Goal: Consume media (video, audio): Consume media (video, audio)

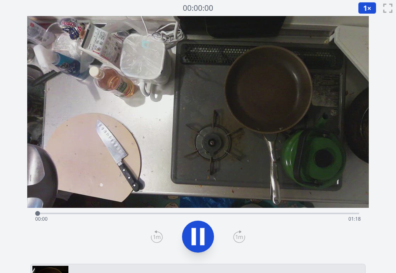
drag, startPoint x: 136, startPoint y: 85, endPoint x: 160, endPoint y: 89, distance: 24.4
click at [136, 85] on video at bounding box center [198, 112] width 342 height 192
click at [267, 98] on video at bounding box center [198, 112] width 342 height 192
click at [211, 214] on div "Time elapsed: 00:33 Time remaining: 00:45" at bounding box center [198, 219] width 326 height 13
drag, startPoint x: 242, startPoint y: 214, endPoint x: 247, endPoint y: 214, distance: 5.2
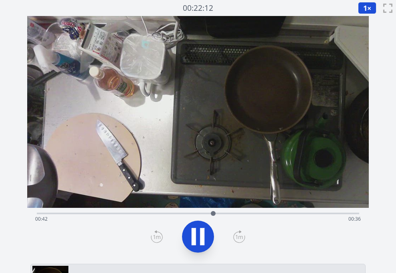
click at [242, 214] on div "Time elapsed: 00:42 Time remaining: 00:36" at bounding box center [198, 219] width 326 height 13
click at [273, 213] on div "Time elapsed: 00:50 Time remaining: 00:28" at bounding box center [198, 219] width 326 height 13
drag, startPoint x: 308, startPoint y: 214, endPoint x: 313, endPoint y: 214, distance: 5.6
click at [308, 214] on div "Time elapsed: 00:57 Time remaining: 00:21" at bounding box center [198, 219] width 326 height 13
click at [330, 215] on div "Time elapsed: 01:05 Time remaining: 00:13" at bounding box center [198, 219] width 326 height 13
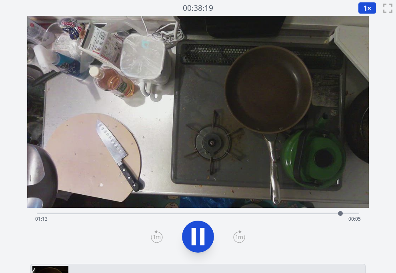
click at [349, 215] on div "Time elapsed: 01:13 Time remaining: 00:05" at bounding box center [198, 219] width 326 height 13
click at [207, 238] on icon at bounding box center [198, 237] width 22 height 22
click at [195, 238] on icon at bounding box center [198, 236] width 13 height 17
drag, startPoint x: 196, startPoint y: 218, endPoint x: 192, endPoint y: 214, distance: 5.1
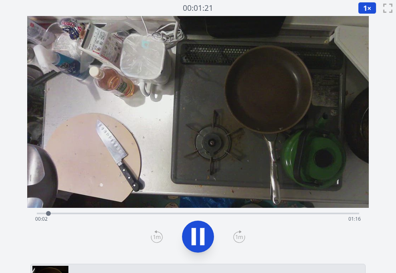
click at [196, 218] on div "Time elapsed: 00:02 Time remaining: 01:16" at bounding box center [198, 219] width 326 height 13
click at [225, 211] on div "Time elapsed: 00:40 Time remaining: 00:38" at bounding box center [198, 213] width 323 height 10
click at [206, 213] on div "Time elapsed: 00:46 Time remaining: 00:32" at bounding box center [198, 219] width 326 height 13
click at [200, 214] on div "Time elapsed: 00:43 Time remaining: 00:35" at bounding box center [198, 219] width 326 height 13
drag, startPoint x: 290, startPoint y: 213, endPoint x: 350, endPoint y: 209, distance: 60.2
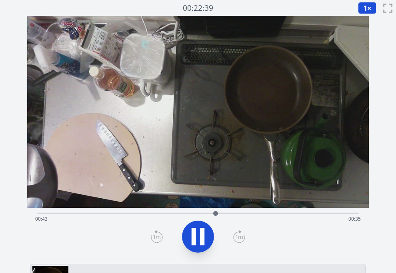
click at [303, 212] on div "Time elapsed: 00:43 Time remaining: 00:35" at bounding box center [198, 213] width 323 height 10
click at [340, 210] on div "Time elapsed: 01:04 Time remaining: 00:14" at bounding box center [198, 213] width 323 height 10
click at [195, 234] on icon at bounding box center [198, 236] width 13 height 17
click at [187, 212] on div "Time elapsed: 00:01 Time remaining: 01:17" at bounding box center [198, 213] width 323 height 10
click at [196, 242] on icon at bounding box center [198, 237] width 22 height 22
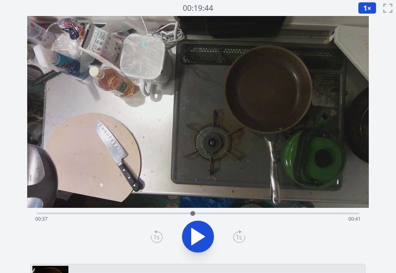
click at [184, 213] on div "Time elapsed: 00:37 Time remaining: 00:41" at bounding box center [198, 219] width 326 height 13
click at [130, 210] on div "Time elapsed: 00:35 Time remaining: 00:43" at bounding box center [198, 213] width 323 height 10
click at [198, 233] on icon at bounding box center [198, 236] width 13 height 17
click at [110, 212] on div "Time elapsed: 00:23 Time remaining: 00:55" at bounding box center [198, 213] width 323 height 10
click at [201, 237] on icon at bounding box center [202, 236] width 4 height 17
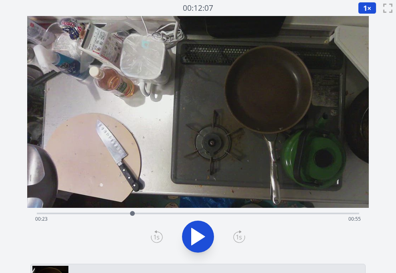
click at [80, 215] on div "Time elapsed: 00:23 Time remaining: 00:55" at bounding box center [198, 219] width 326 height 13
click at [61, 212] on div "Time elapsed: 00:10 Time remaining: 01:08" at bounding box center [198, 213] width 323 height 10
click at [68, 213] on div "Time elapsed: 00:05 Time remaining: 01:13" at bounding box center [198, 219] width 326 height 13
click at [78, 212] on div "Time elapsed: 00:07 Time remaining: 01:11" at bounding box center [198, 213] width 323 height 10
click at [74, 212] on div at bounding box center [78, 214] width 12 height 12
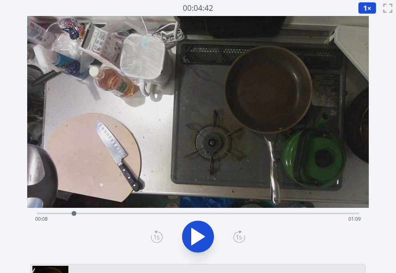
click at [220, 214] on div "Time elapsed: 00:08 Time remaining: 01:09" at bounding box center [198, 219] width 326 height 13
click at [207, 214] on div "Time elapsed: 00:44 Time remaining: 00:34" at bounding box center [198, 219] width 326 height 13
click at [194, 213] on div "Time elapsed: 00:41 Time remaining: 00:37" at bounding box center [198, 219] width 326 height 13
click at [187, 213] on div "Time elapsed: 00:37 Time remaining: 00:41" at bounding box center [198, 219] width 326 height 13
click at [172, 212] on div "Time elapsed: 00:36 Time remaining: 00:42" at bounding box center [198, 213] width 323 height 10
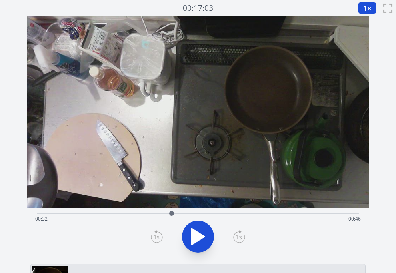
click at [162, 213] on div "Time elapsed: 00:32 Time remaining: 00:46" at bounding box center [198, 219] width 326 height 13
click at [198, 231] on icon at bounding box center [198, 237] width 22 height 22
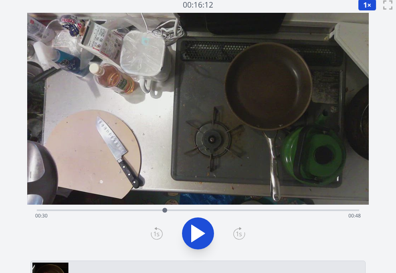
click at [150, 209] on div "Time elapsed: 00:30 Time remaining: 00:48" at bounding box center [198, 210] width 323 height 10
click at [180, 210] on div "Time elapsed: 00:27 Time remaining: 00:51" at bounding box center [198, 216] width 326 height 13
click at [198, 212] on div "Time elapsed: 00:34 Time remaining: 00:44" at bounding box center [198, 216] width 326 height 13
click at [210, 210] on div "Time elapsed: 00:38 Time remaining: 00:39" at bounding box center [198, 216] width 326 height 13
click at [202, 210] on div "Time elapsed: 00:41 Time remaining: 00:36" at bounding box center [198, 216] width 326 height 13
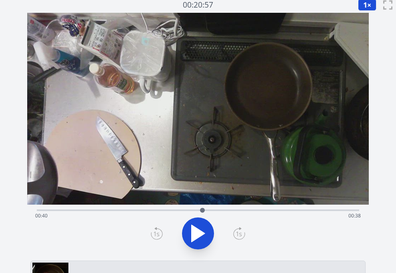
click at [206, 233] on icon at bounding box center [198, 233] width 22 height 22
click at [205, 233] on icon at bounding box center [198, 233] width 22 height 22
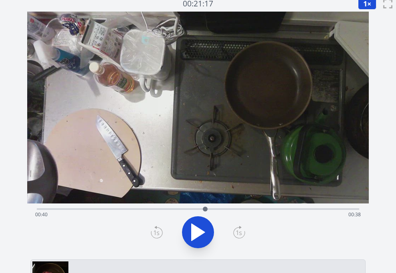
click at [202, 210] on div at bounding box center [205, 209] width 12 height 12
click at [198, 236] on icon at bounding box center [198, 232] width 13 height 17
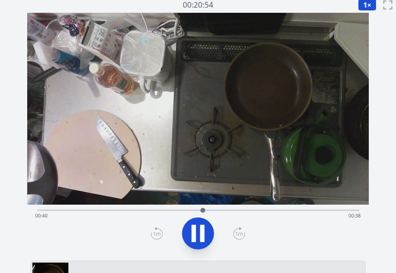
click at [198, 236] on icon at bounding box center [198, 233] width 22 height 22
click at [199, 235] on icon at bounding box center [198, 233] width 13 height 17
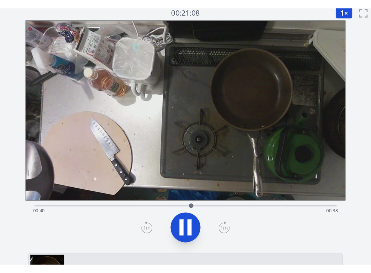
scroll to position [3, 0]
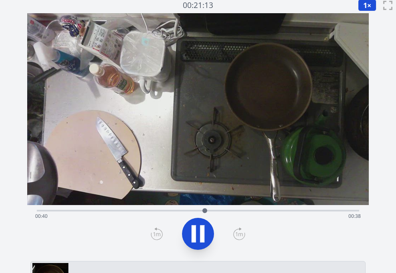
click at [199, 235] on icon at bounding box center [198, 234] width 22 height 22
click at [183, 228] on div at bounding box center [198, 234] width 332 height 38
click at [197, 239] on icon at bounding box center [198, 234] width 22 height 22
click at [208, 211] on div at bounding box center [214, 211] width 12 height 12
click at [188, 211] on div "Time elapsed: 00:41 Time remaining: 00:37" at bounding box center [198, 216] width 326 height 13
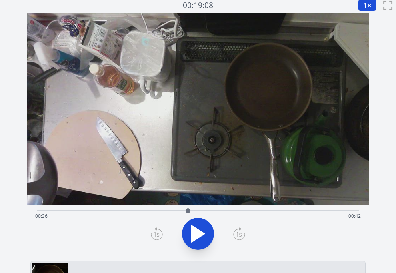
click at [178, 209] on div "Time elapsed: 00:36 Time remaining: 00:42" at bounding box center [198, 210] width 323 height 10
click at [166, 212] on div "Time elapsed: 00:34 Time remaining: 00:44" at bounding box center [198, 216] width 326 height 13
click at [193, 233] on icon at bounding box center [198, 234] width 13 height 17
click at [202, 237] on icon at bounding box center [202, 234] width 4 height 17
click at [199, 235] on icon at bounding box center [198, 234] width 13 height 17
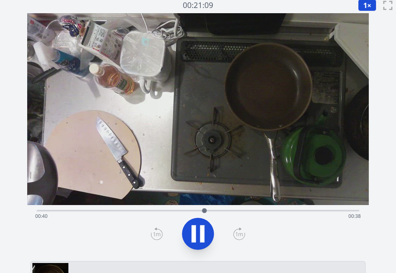
click at [199, 235] on icon at bounding box center [198, 234] width 22 height 22
click at [199, 235] on icon at bounding box center [198, 234] width 13 height 17
click at [255, 218] on div "Time elapsed: 00:41 Time remaining: 00:37" at bounding box center [198, 216] width 326 height 13
click at [187, 229] on icon at bounding box center [198, 234] width 22 height 22
click at [242, 212] on div "Time elapsed: 00:53 Time remaining: 00:25" at bounding box center [198, 216] width 326 height 13
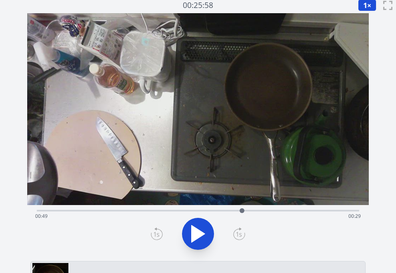
click at [234, 210] on div "Time elapsed: 00:49 Time remaining: 00:29" at bounding box center [198, 210] width 323 height 10
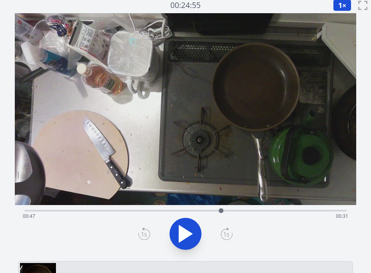
click at [144, 210] on div "Time elapsed: 00:47 Time remaining: 00:31" at bounding box center [186, 216] width 326 height 13
click at [157, 211] on div "Time elapsed: 00:28 Time remaining: 00:50" at bounding box center [186, 216] width 326 height 13
click at [183, 230] on icon at bounding box center [185, 234] width 13 height 17
click at [211, 210] on div "Time elapsed: 00:32 Time remaining: 00:46" at bounding box center [186, 216] width 326 height 13
click at [264, 209] on div "Time elapsed: 00:46 Time remaining: 00:32" at bounding box center [185, 210] width 323 height 10
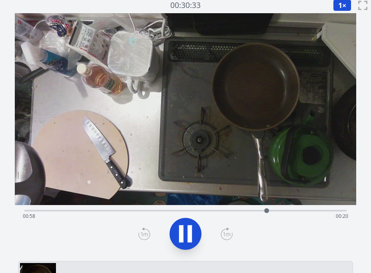
click at [321, 207] on div "Time elapsed: 00:58 Time remaining: 00:20" at bounding box center [185, 210] width 323 height 10
click at [304, 212] on div "Time elapsed: 01:16 Time remaining: 00:02" at bounding box center [186, 216] width 326 height 13
click at [172, 233] on button at bounding box center [186, 234] width 32 height 32
click at [334, 210] on div "Time elapsed: 01:12 Time remaining: 00:06" at bounding box center [186, 216] width 326 height 13
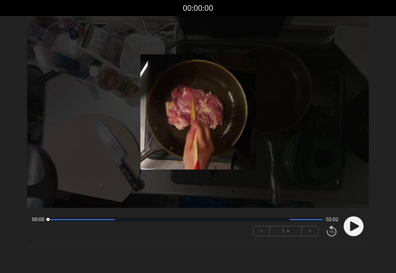
click at [357, 227] on icon at bounding box center [354, 227] width 9 height 10
click at [310, 231] on button "+" at bounding box center [310, 231] width 16 height 10
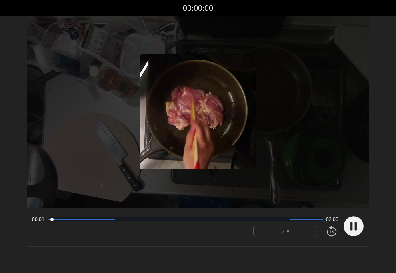
click at [310, 231] on button "+" at bounding box center [310, 231] width 16 height 10
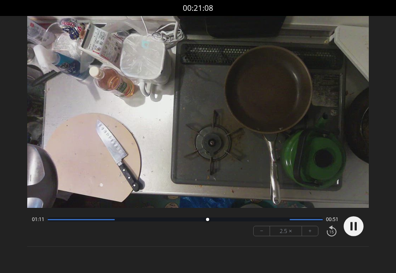
click at [354, 226] on circle at bounding box center [354, 226] width 20 height 20
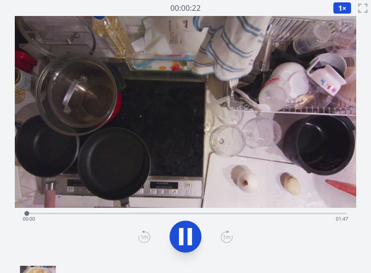
click at [108, 211] on div "Time elapsed: 00:00 Time remaining: 01:47" at bounding box center [185, 213] width 323 height 10
click at [286, 212] on div "Time elapsed: 01:20 Time remaining: 00:26" at bounding box center [185, 213] width 323 height 10
click at [303, 214] on div "Time elapsed: 01:27 Time remaining: 00:19" at bounding box center [186, 219] width 326 height 13
click at [293, 214] on div "Time elapsed: 01:32 Time remaining: 00:14" at bounding box center [186, 219] width 326 height 13
click at [321, 214] on div "Time elapsed: 01:35 Time remaining: 00:11" at bounding box center [186, 219] width 326 height 13
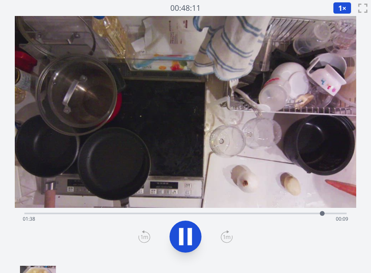
click at [326, 213] on div at bounding box center [323, 214] width 12 height 12
click at [335, 214] on div "Time elapsed: 01:39 Time remaining: 00:07" at bounding box center [186, 219] width 326 height 13
click at [322, 213] on div "Time elapsed: 01:45 Time remaining: 00:01" at bounding box center [186, 219] width 326 height 13
click at [104, 219] on div "Time elapsed: 01:46 Time remaining: 00:00" at bounding box center [186, 219] width 326 height 13
click at [126, 212] on div "Time elapsed: 00:26 Time remaining: 01:21" at bounding box center [185, 213] width 323 height 10
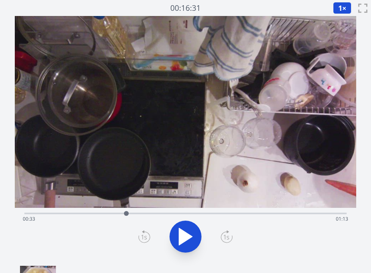
click at [120, 214] on div "Time elapsed: 00:33 Time remaining: 01:13" at bounding box center [186, 219] width 326 height 13
click at [187, 236] on icon at bounding box center [185, 236] width 13 height 17
click at [184, 236] on icon at bounding box center [185, 237] width 22 height 22
click at [184, 236] on icon at bounding box center [185, 236] width 13 height 17
click at [184, 236] on icon at bounding box center [185, 237] width 22 height 22
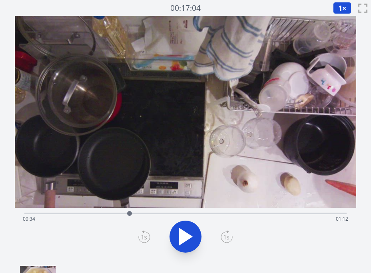
click at [184, 236] on icon at bounding box center [185, 236] width 13 height 17
click at [184, 236] on icon at bounding box center [185, 237] width 22 height 22
click at [184, 236] on icon at bounding box center [185, 236] width 13 height 17
click at [184, 236] on icon at bounding box center [185, 237] width 22 height 22
click at [184, 236] on icon at bounding box center [185, 236] width 13 height 17
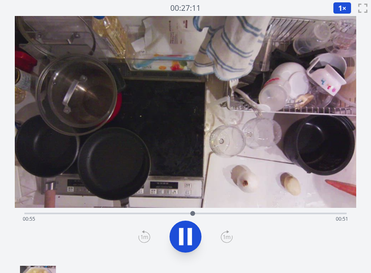
click at [184, 236] on icon at bounding box center [185, 237] width 22 height 22
click at [187, 238] on icon at bounding box center [185, 236] width 13 height 17
click at [187, 238] on icon at bounding box center [185, 237] width 22 height 22
click at [241, 214] on div "Time elapsed: 00:57 Time remaining: 00:49" at bounding box center [186, 219] width 326 height 13
click at [183, 233] on icon at bounding box center [185, 236] width 13 height 17
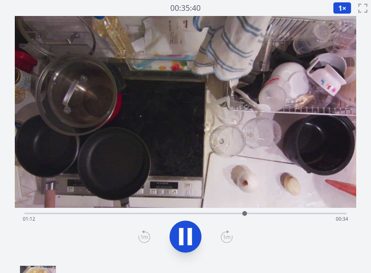
click at [234, 214] on div "Time elapsed: 01:12 Time remaining: 00:34" at bounding box center [186, 219] width 326 height 13
click at [191, 237] on icon at bounding box center [190, 236] width 4 height 17
click at [186, 232] on icon at bounding box center [185, 237] width 22 height 22
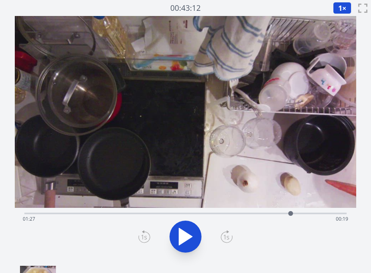
click at [289, 213] on div at bounding box center [291, 213] width 5 height 5
click at [192, 236] on icon at bounding box center [190, 236] width 4 height 17
click at [190, 230] on icon at bounding box center [185, 237] width 22 height 22
click at [193, 228] on icon at bounding box center [185, 237] width 22 height 22
click at [298, 216] on div "Time elapsed: 01:46 Time remaining: 00:00" at bounding box center [186, 219] width 326 height 13
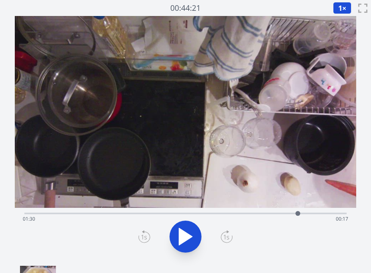
click at [186, 243] on icon at bounding box center [185, 237] width 22 height 22
click at [315, 214] on div "Time elapsed: 01:31 Time remaining: 00:15" at bounding box center [186, 219] width 326 height 13
click at [327, 214] on div "Time elapsed: 01:35 Time remaining: 00:11" at bounding box center [186, 219] width 326 height 13
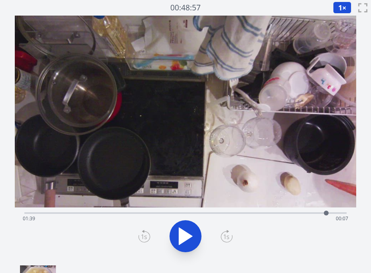
click at [320, 214] on div "Time elapsed: 01:39 Time remaining: 00:07" at bounding box center [186, 218] width 326 height 13
click at [303, 213] on div "Time elapsed: 01:37 Time remaining: 00:09" at bounding box center [186, 218] width 326 height 13
click at [296, 214] on div "Time elapsed: 01:31 Time remaining: 00:15" at bounding box center [186, 218] width 326 height 13
click at [287, 214] on div "Time elapsed: 01:29 Time remaining: 00:17" at bounding box center [186, 218] width 326 height 13
click at [265, 215] on div "Time elapsed: 01:26 Time remaining: 00:20" at bounding box center [186, 218] width 326 height 13
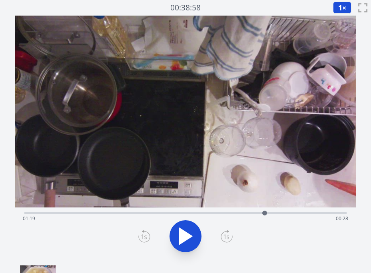
click at [244, 212] on div "Time elapsed: 01:19 Time remaining: 00:28" at bounding box center [185, 213] width 323 height 10
click at [173, 215] on div "Time elapsed: 01:12 Time remaining: 00:34" at bounding box center [186, 218] width 326 height 13
click at [154, 213] on div "Time elapsed: 00:49 Time remaining: 00:58" at bounding box center [186, 218] width 326 height 13
click at [194, 215] on div "Time elapsed: 00:42 Time remaining: 01:04" at bounding box center [186, 218] width 326 height 13
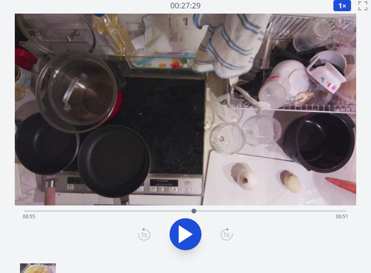
click at [265, 210] on div "Time elapsed: 00:55 Time remaining: 00:51" at bounding box center [186, 216] width 326 height 13
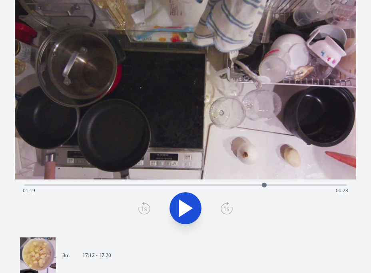
scroll to position [30, 0]
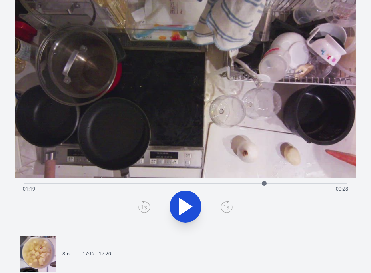
click at [300, 180] on div "Time elapsed: 01:19 Time remaining: 00:28" at bounding box center [185, 183] width 323 height 10
click at [180, 200] on icon at bounding box center [185, 206] width 13 height 17
click at [188, 200] on icon at bounding box center [190, 206] width 4 height 17
click at [333, 184] on div "Time elapsed: 01:37 Time remaining: 00:09" at bounding box center [186, 189] width 326 height 13
click at [349, 182] on div "Time elapsed: 01:41 Time remaining: 00:05" at bounding box center [186, 204] width 342 height 53
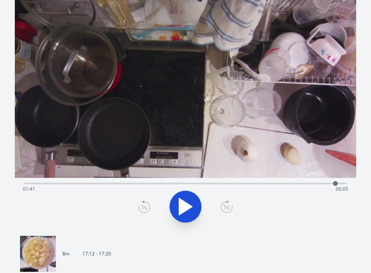
click at [336, 183] on div at bounding box center [336, 184] width 12 height 12
click at [337, 183] on div at bounding box center [335, 183] width 5 height 5
click at [139, 183] on div "Time elapsed: 01:43 Time remaining: 00:04" at bounding box center [186, 189] width 326 height 13
click at [114, 182] on div "Time elapsed: 00:37 Time remaining: 01:09" at bounding box center [185, 183] width 323 height 10
click at [191, 212] on icon at bounding box center [185, 207] width 22 height 22
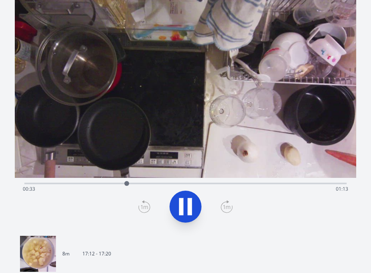
click at [191, 212] on icon at bounding box center [190, 206] width 4 height 17
click at [269, 184] on div "Time elapsed: 00:33 Time remaining: 01:13" at bounding box center [186, 189] width 326 height 13
click at [194, 183] on div "Time elapsed: 01:20 Time remaining: 00:26" at bounding box center [186, 189] width 326 height 13
click at [161, 184] on div "Time elapsed: 00:56 Time remaining: 00:51" at bounding box center [186, 189] width 326 height 13
click at [145, 182] on div "Time elapsed: 00:44 Time remaining: 01:02" at bounding box center [185, 183] width 323 height 10
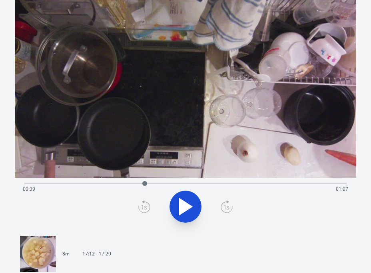
click at [133, 183] on div "Time elapsed: 00:39 Time remaining: 01:07" at bounding box center [186, 189] width 326 height 13
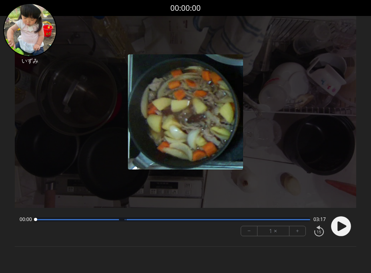
click at [341, 223] on icon at bounding box center [342, 227] width 9 height 10
click at [301, 230] on button "+" at bounding box center [298, 231] width 16 height 10
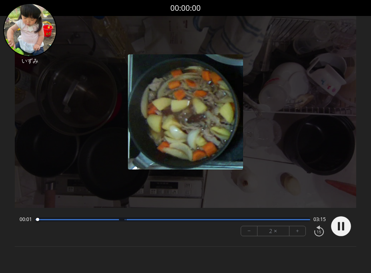
click at [301, 230] on button "+" at bounding box center [298, 231] width 16 height 10
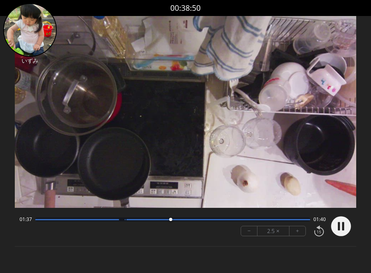
click at [235, 220] on div at bounding box center [172, 220] width 275 height 4
click at [248, 234] on button "−" at bounding box center [249, 231] width 16 height 10
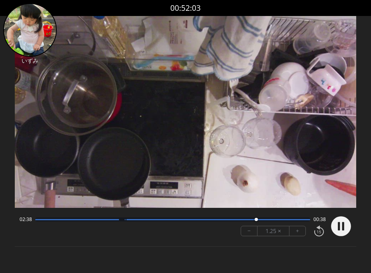
click at [248, 234] on button "−" at bounding box center [249, 231] width 16 height 10
click at [343, 224] on icon at bounding box center [344, 226] width 2 height 8
